Goal: Information Seeking & Learning: Learn about a topic

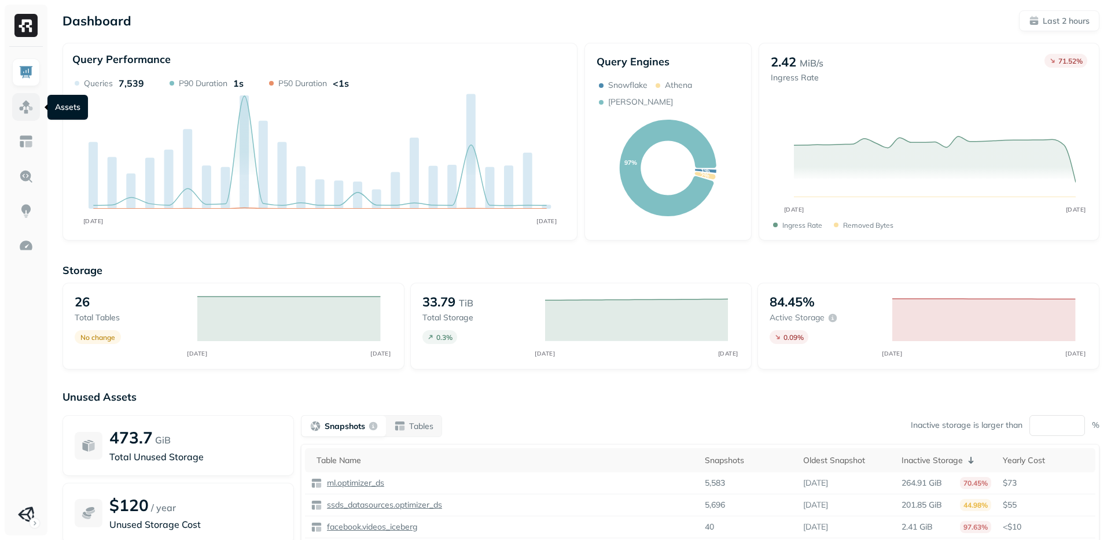
click at [20, 106] on img at bounding box center [26, 106] width 15 height 15
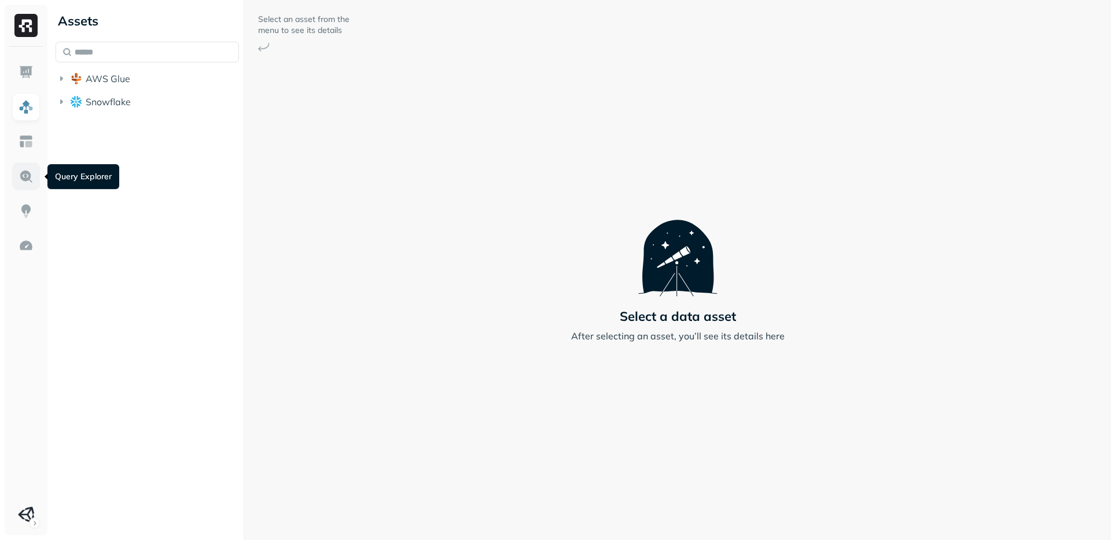
click at [25, 180] on img at bounding box center [26, 176] width 15 height 15
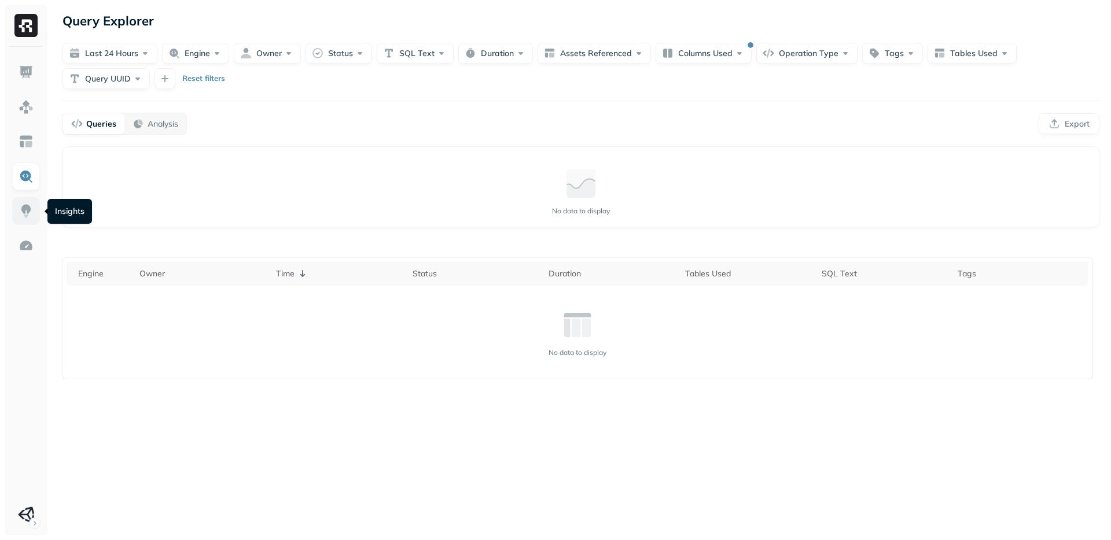
click at [32, 216] on img at bounding box center [26, 211] width 15 height 15
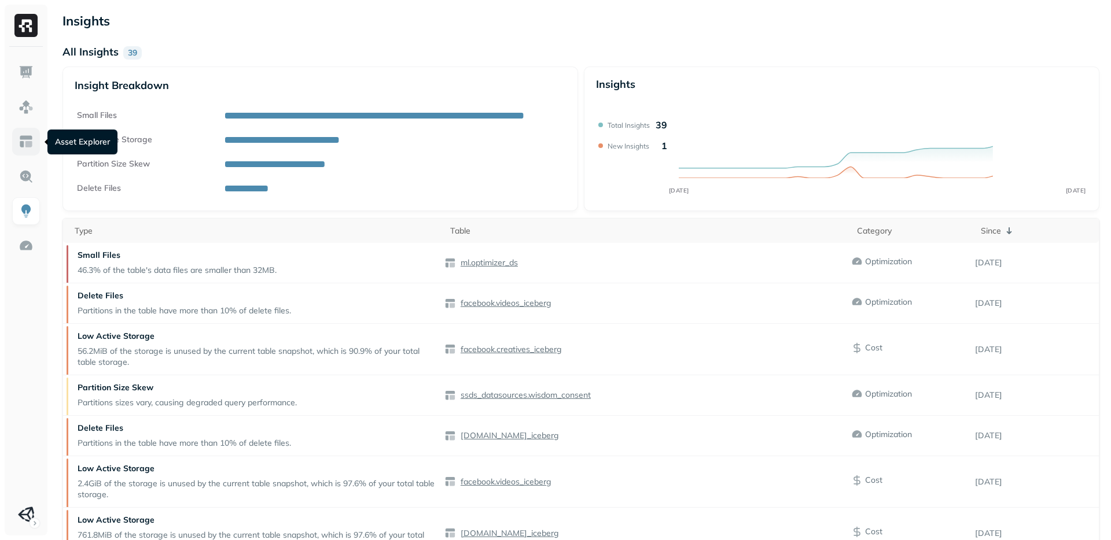
click at [27, 141] on img at bounding box center [26, 141] width 15 height 15
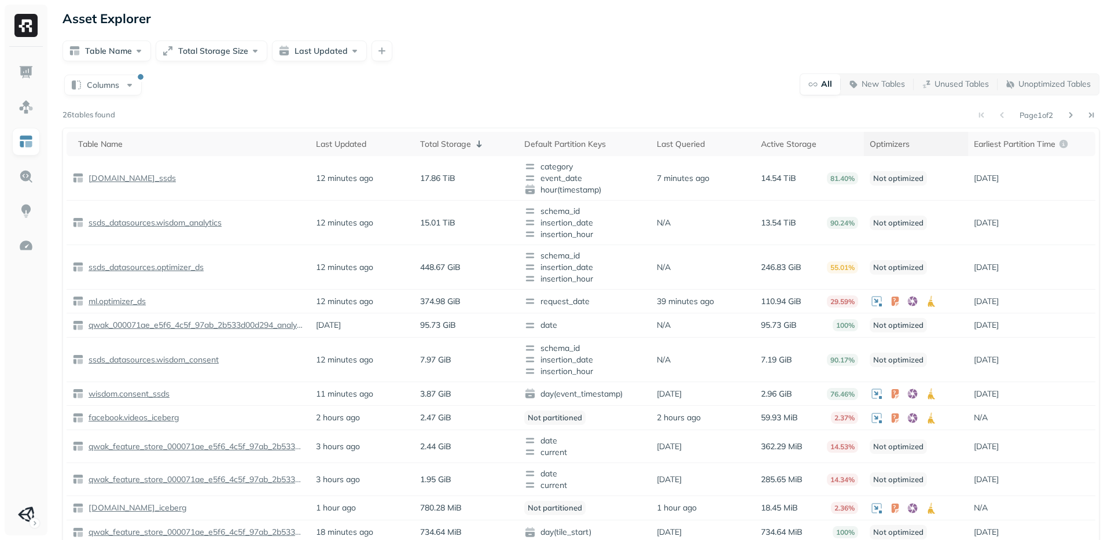
click at [893, 143] on div "Optimizers" at bounding box center [915, 144] width 93 height 11
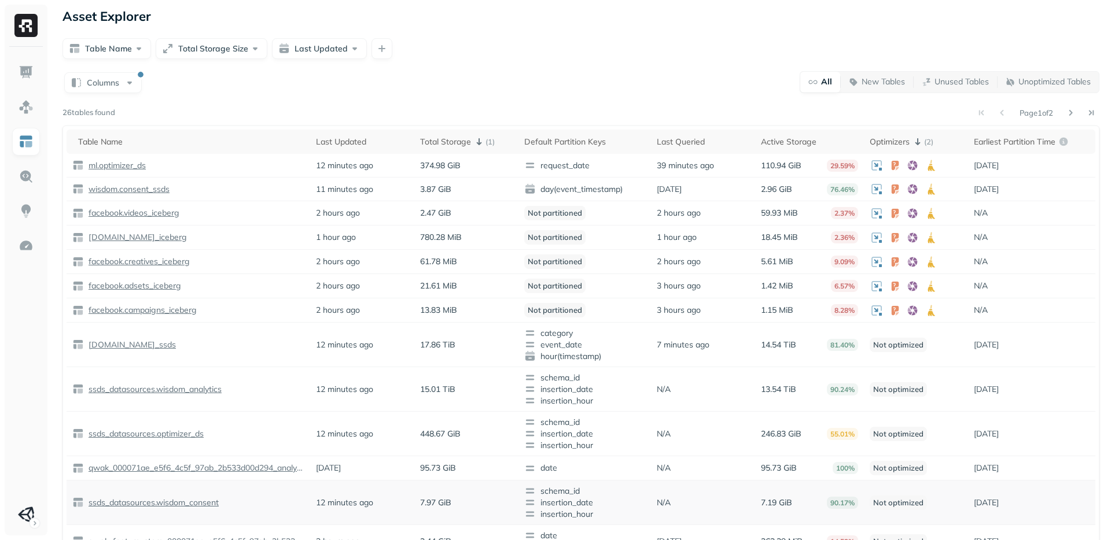
scroll to position [5, 0]
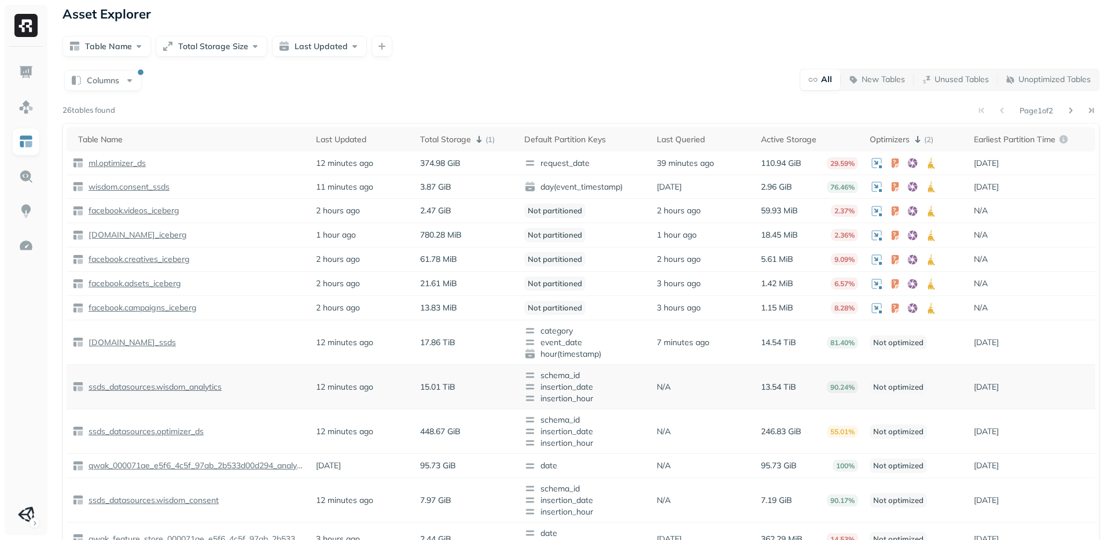
click at [190, 385] on p "ssds_datasources.wisdom_analytics" at bounding box center [153, 387] width 135 height 11
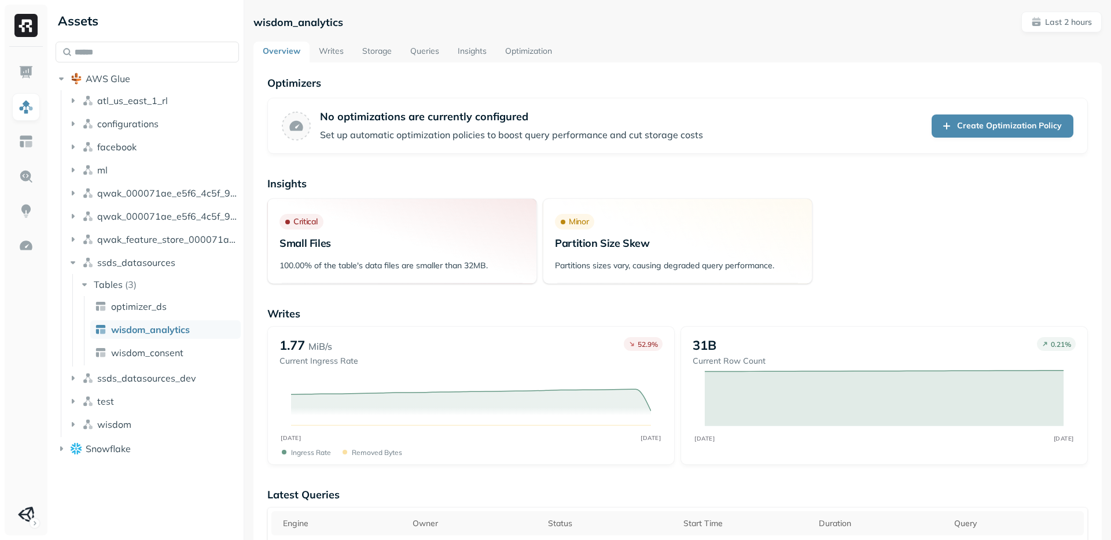
click at [533, 47] on link "Optimization" at bounding box center [528, 52] width 65 height 21
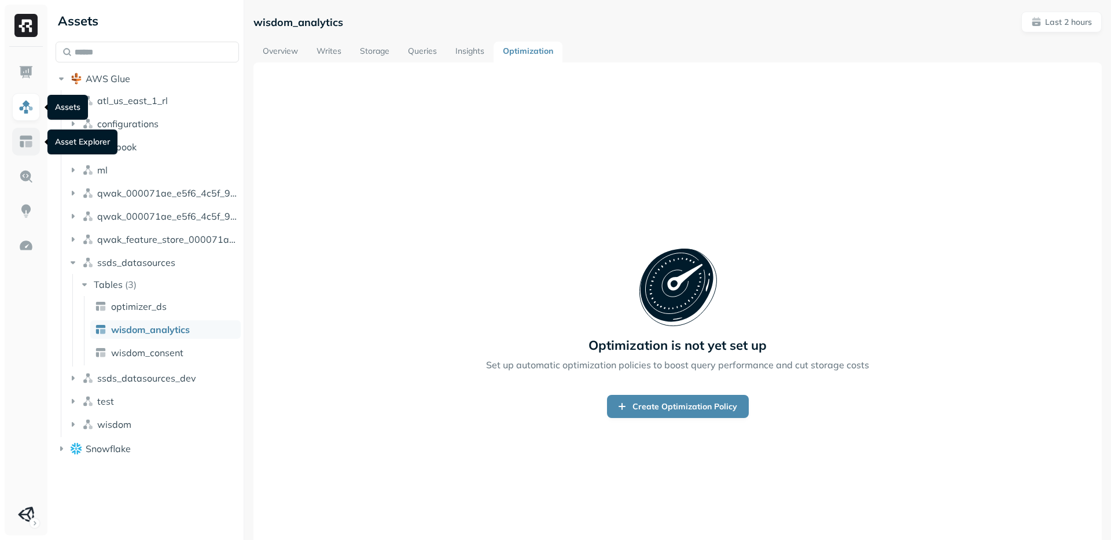
click at [31, 150] on link at bounding box center [26, 142] width 28 height 28
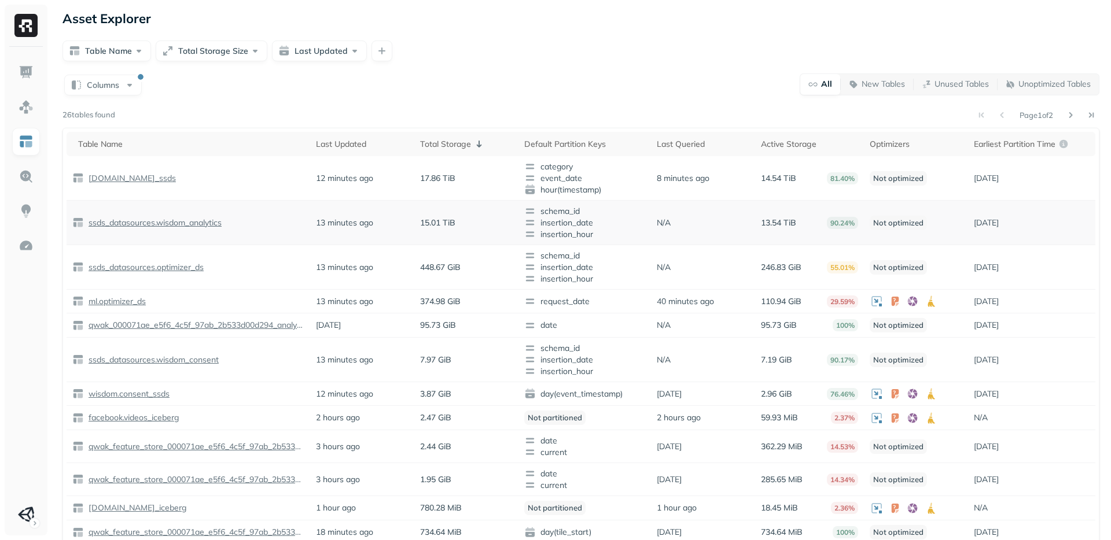
scroll to position [116, 0]
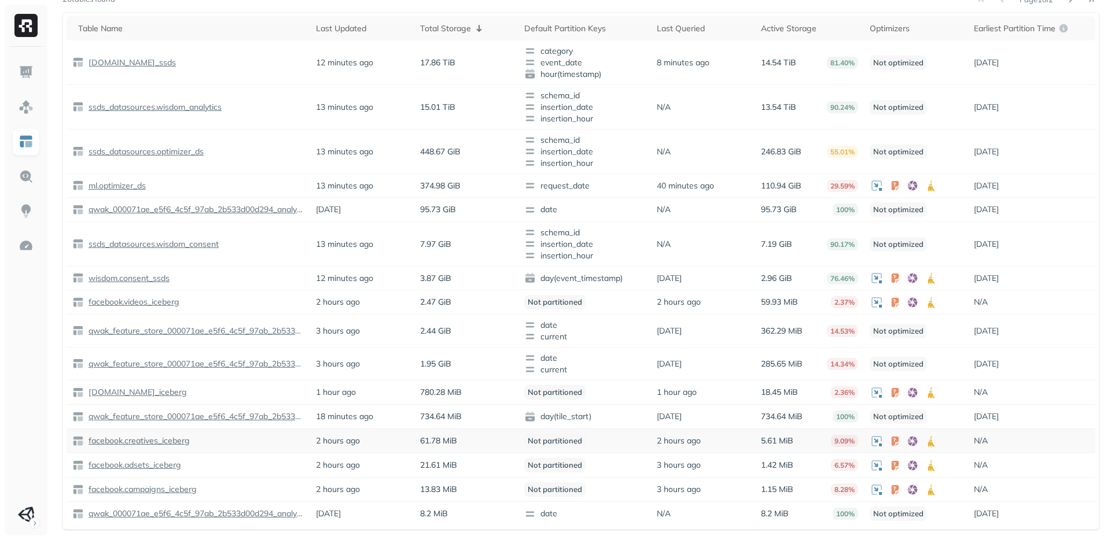
click at [163, 440] on p "facebook.creatives_iceberg" at bounding box center [138, 441] width 104 height 11
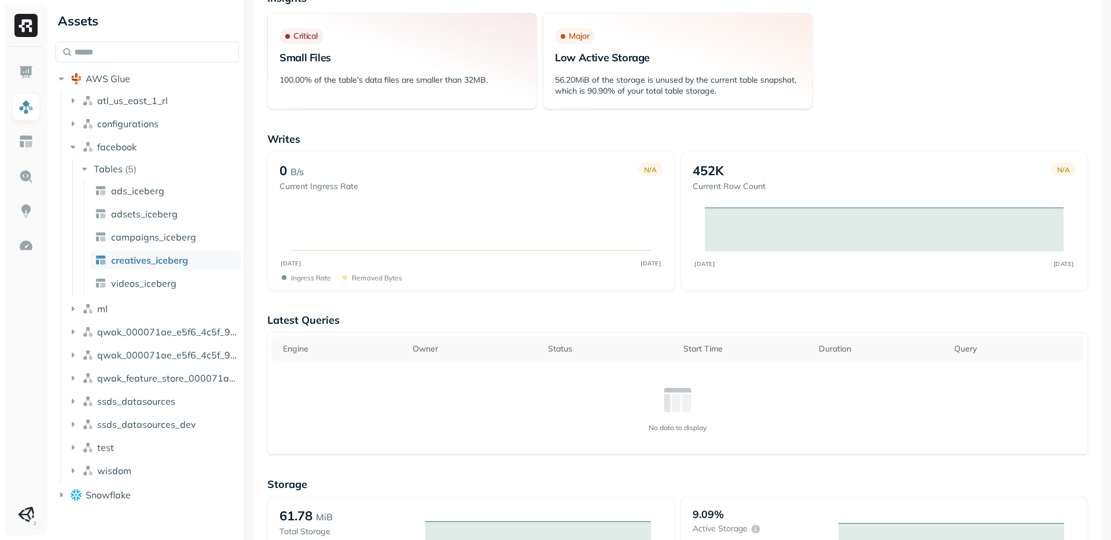
scroll to position [137, 0]
